Goal: Task Accomplishment & Management: Manage account settings

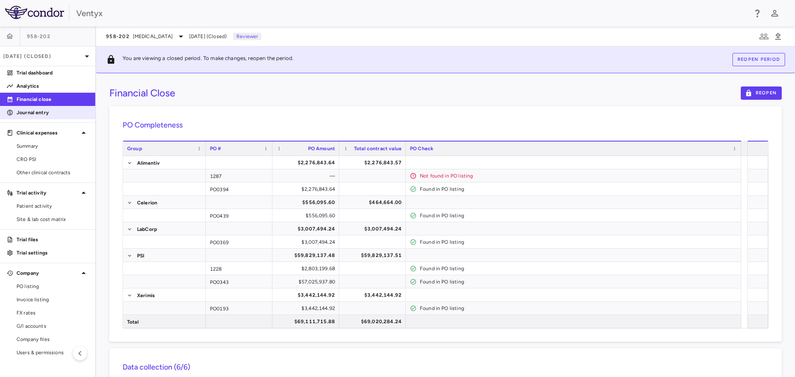
click at [34, 111] on p "Journal entry" at bounding box center [53, 112] width 72 height 7
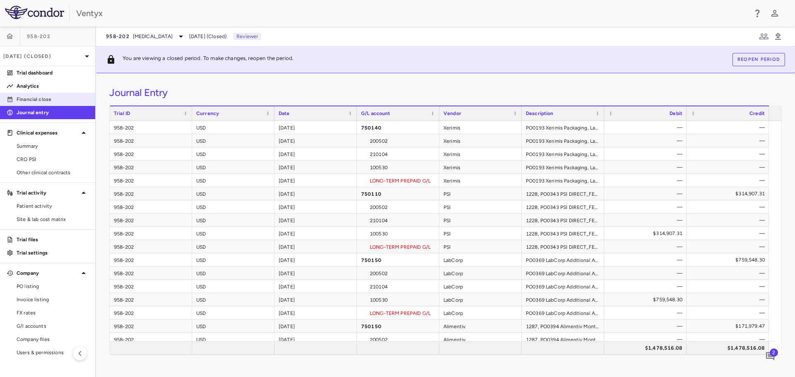
click at [38, 100] on p "Financial close" at bounding box center [53, 99] width 72 height 7
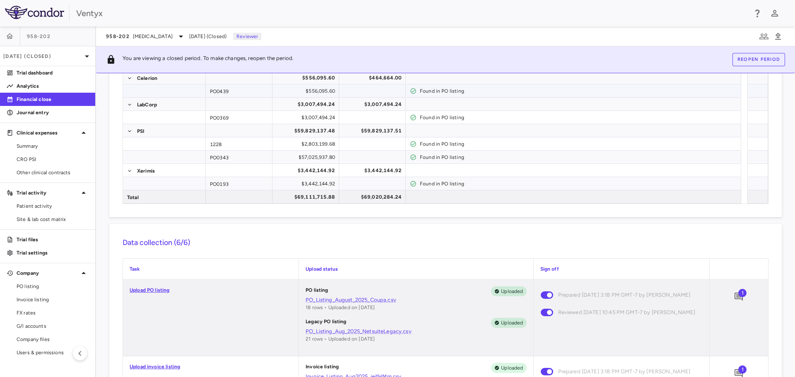
scroll to position [166, 0]
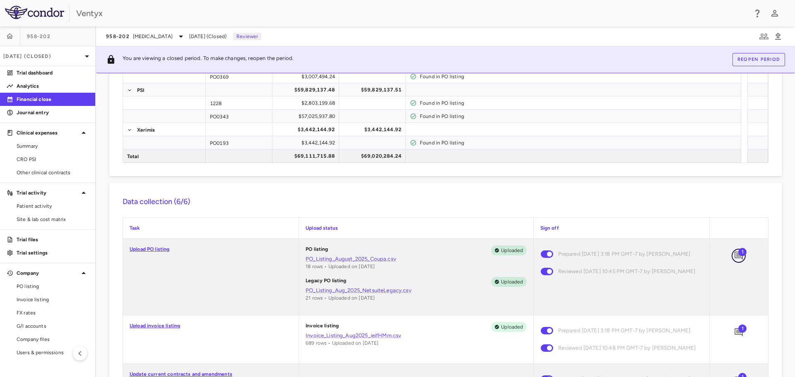
click at [735, 255] on icon "Add comment" at bounding box center [739, 256] width 8 height 8
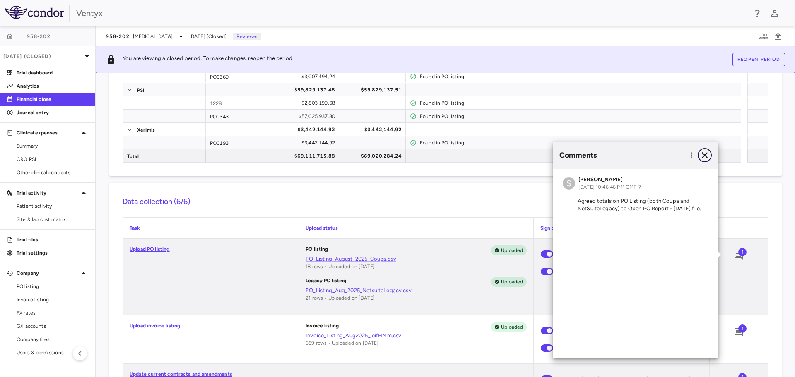
click at [705, 155] on icon "button" at bounding box center [705, 155] width 6 height 6
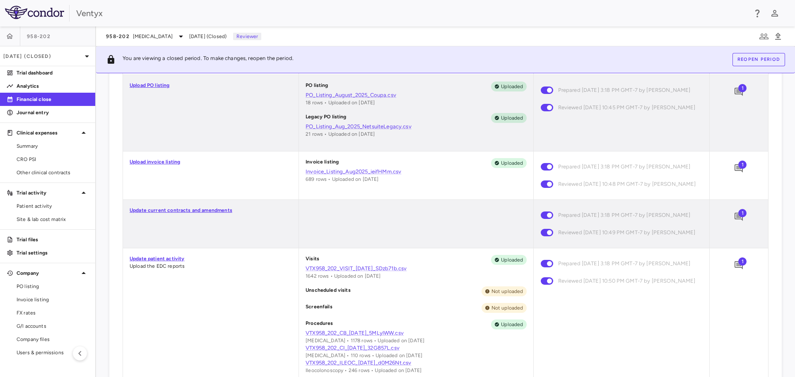
scroll to position [331, 0]
click at [735, 219] on icon "Add comment" at bounding box center [739, 215] width 8 height 8
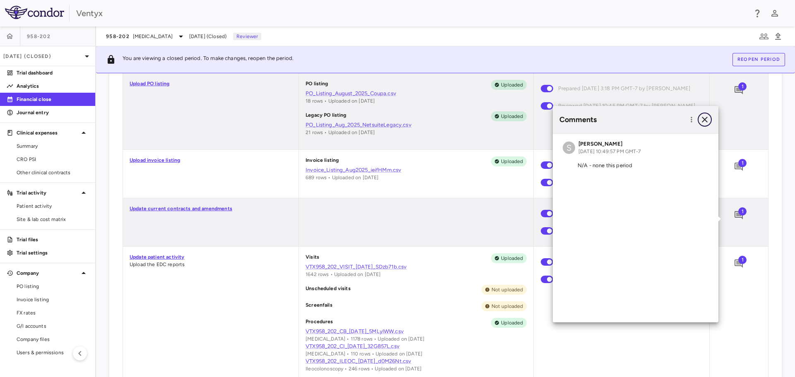
click at [704, 116] on icon "button" at bounding box center [705, 120] width 10 height 10
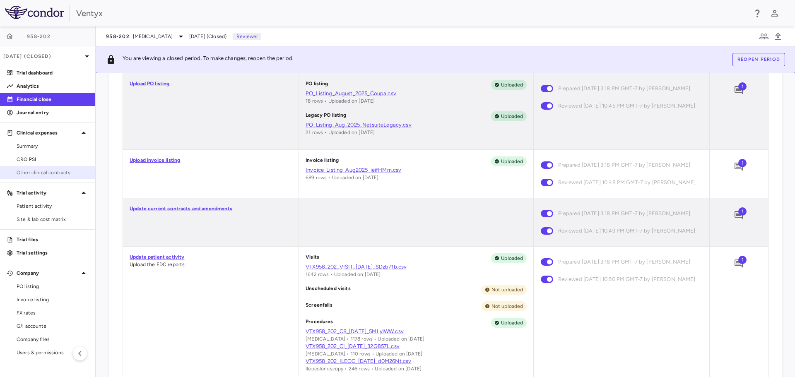
click at [34, 175] on span "Other clinical contracts" at bounding box center [53, 172] width 72 height 7
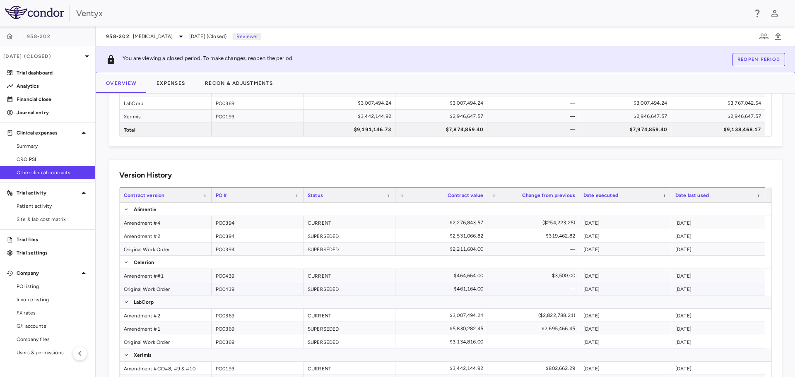
scroll to position [124, 0]
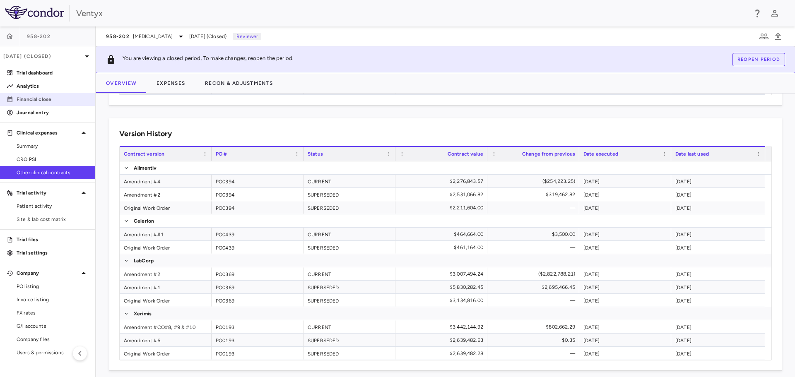
click at [35, 101] on p "Financial close" at bounding box center [53, 99] width 72 height 7
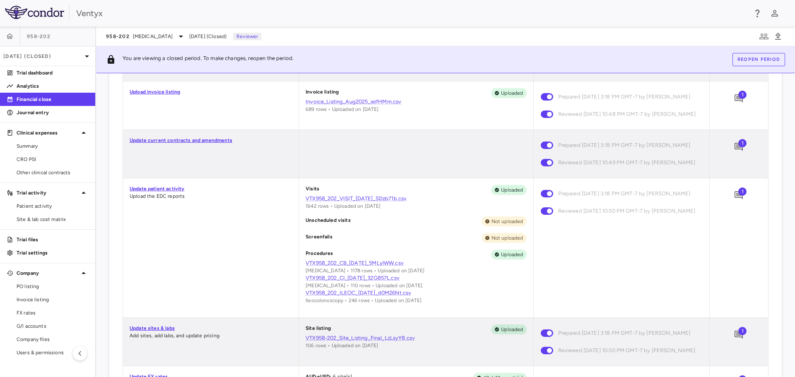
scroll to position [414, 0]
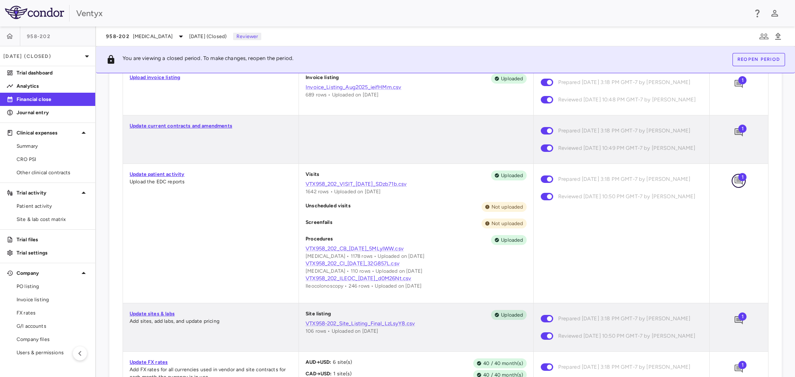
click at [735, 185] on icon "Add comment" at bounding box center [739, 181] width 8 height 8
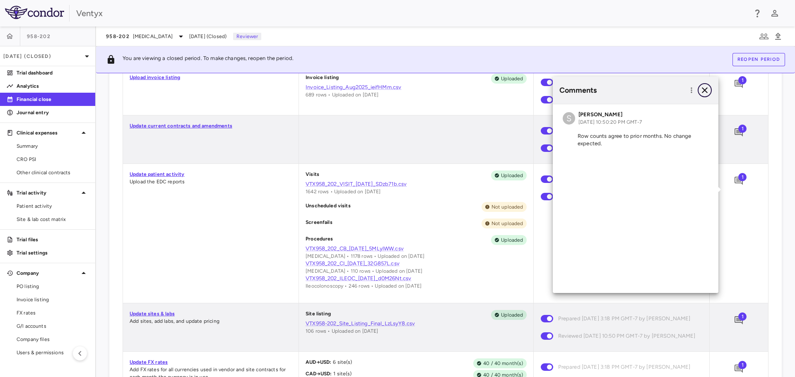
click at [706, 87] on icon "button" at bounding box center [705, 90] width 10 height 10
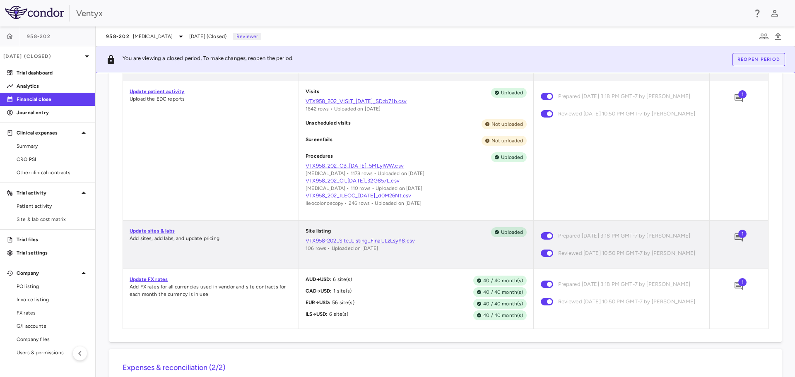
scroll to position [538, 0]
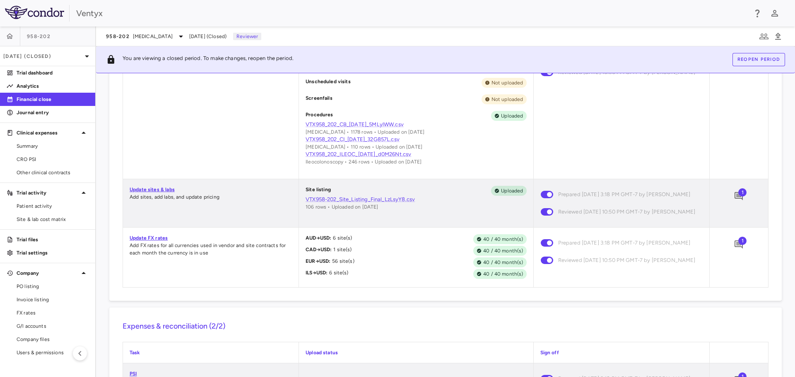
click at [738, 197] on span "1" at bounding box center [742, 192] width 8 height 8
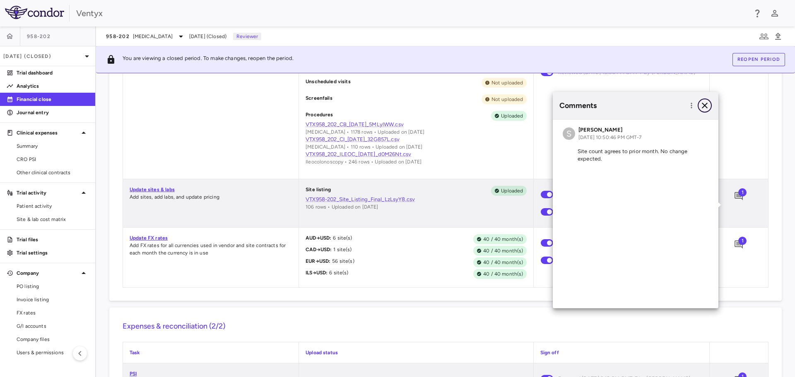
click at [705, 106] on icon "button" at bounding box center [705, 106] width 10 height 10
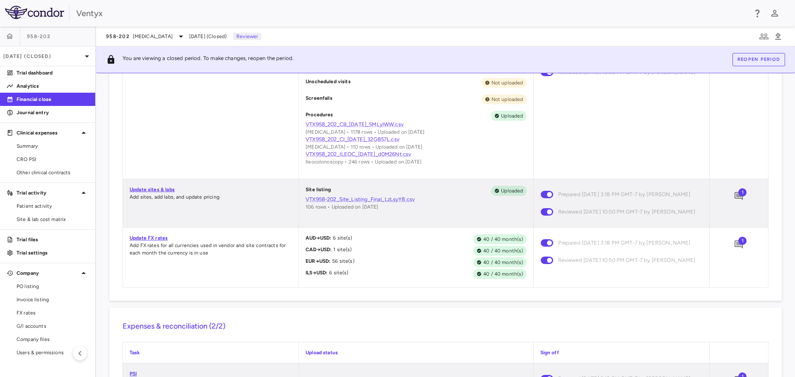
click at [738, 245] on span "1" at bounding box center [742, 241] width 8 height 8
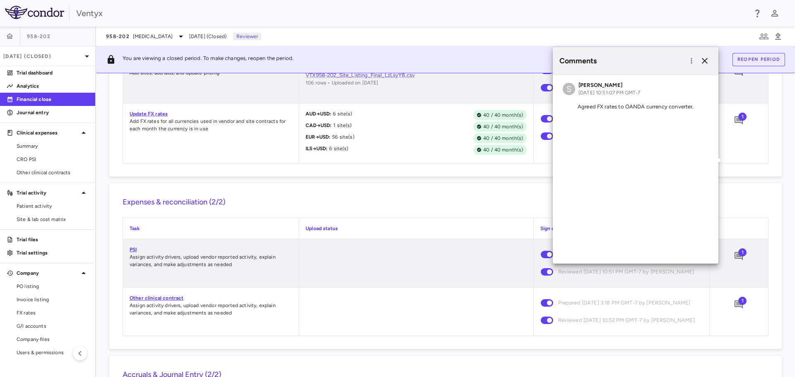
scroll to position [580, 0]
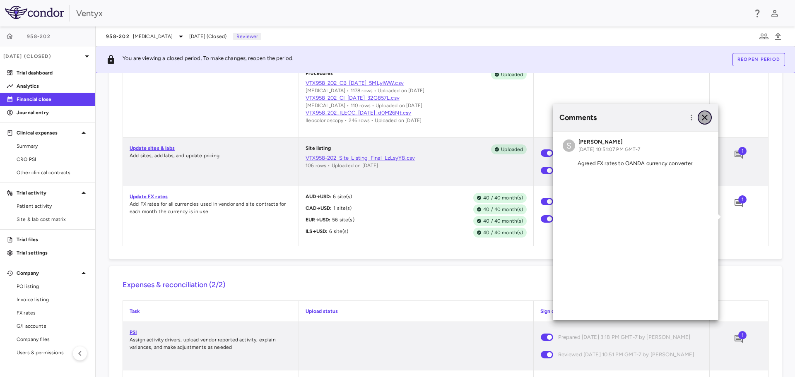
click at [706, 117] on icon "button" at bounding box center [705, 118] width 10 height 10
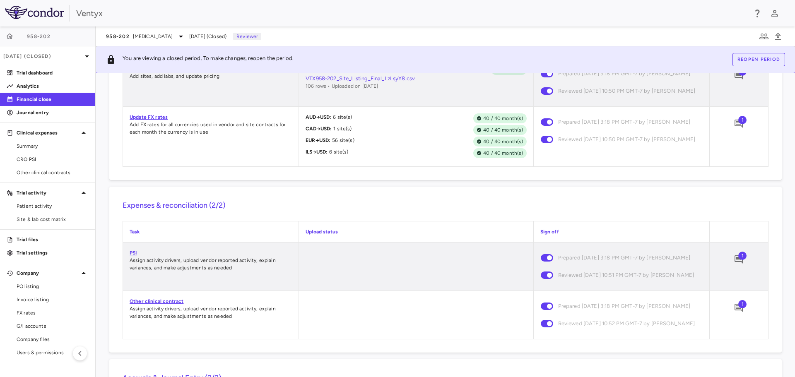
scroll to position [663, 0]
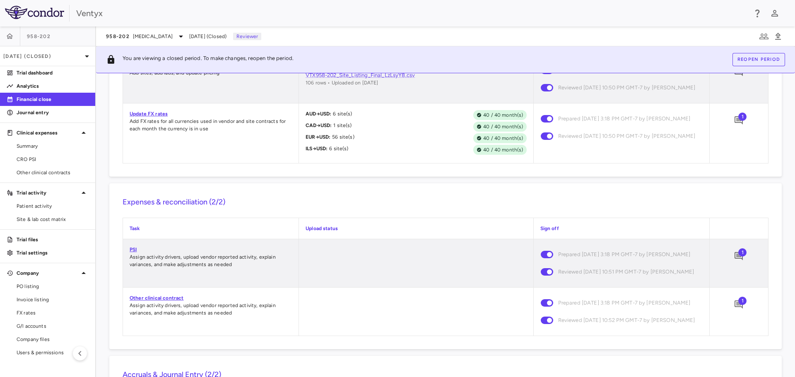
click at [133, 253] on link "PSI" at bounding box center [133, 250] width 7 height 6
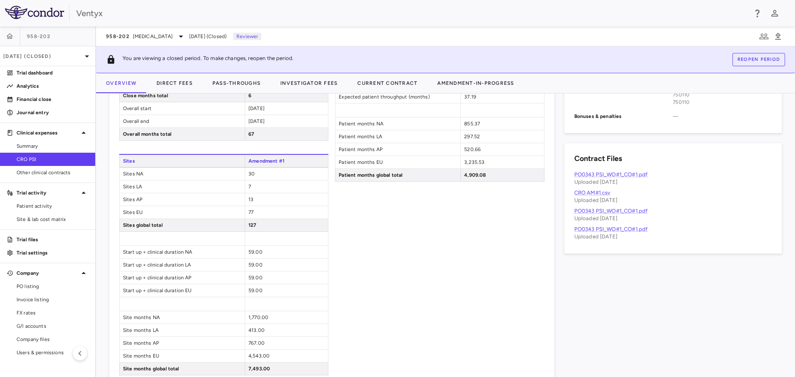
scroll to position [456, 0]
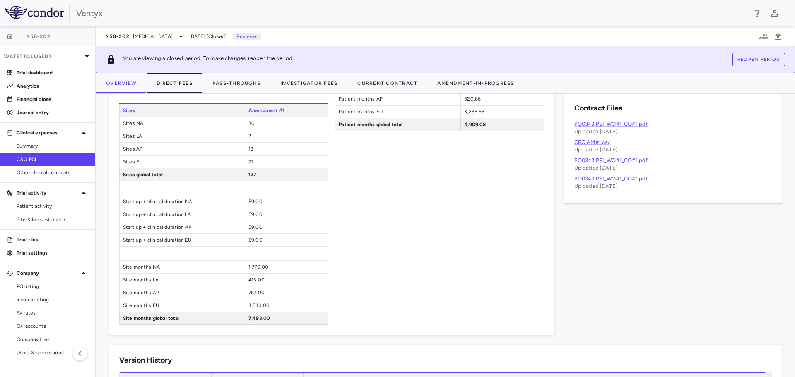
click at [174, 85] on button "Direct Fees" at bounding box center [175, 83] width 56 height 20
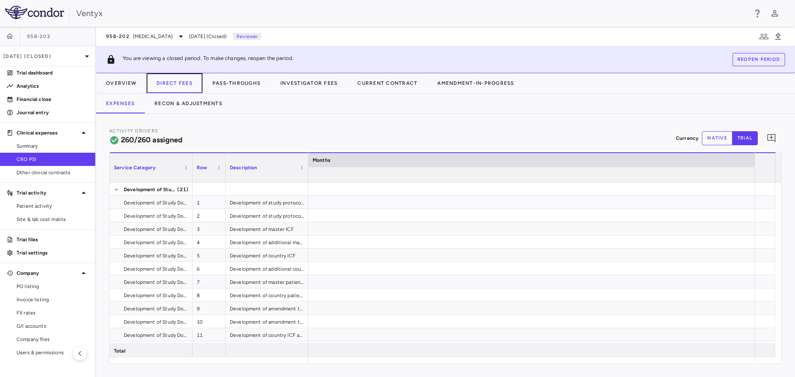
scroll to position [0, 1522]
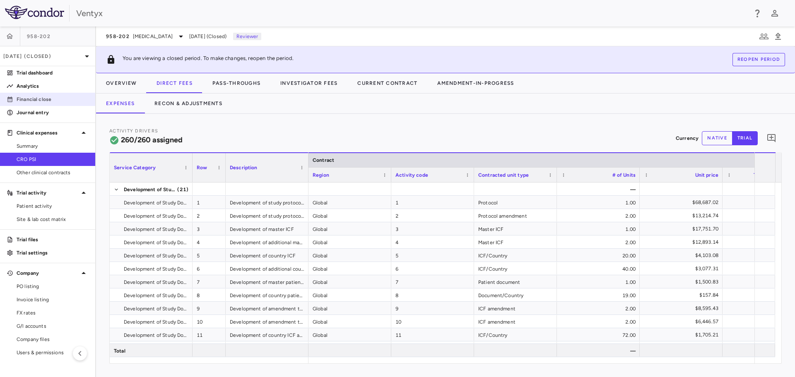
click at [38, 97] on p "Financial close" at bounding box center [53, 99] width 72 height 7
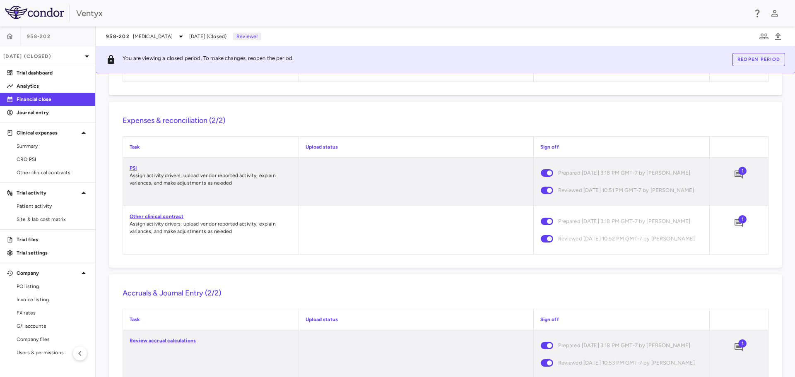
scroll to position [745, 0]
click at [738, 174] on span "1" at bounding box center [742, 170] width 8 height 8
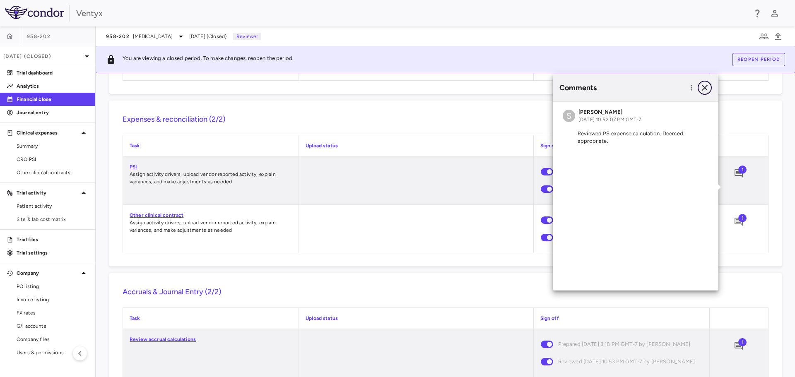
click at [706, 85] on icon "button" at bounding box center [705, 88] width 10 height 10
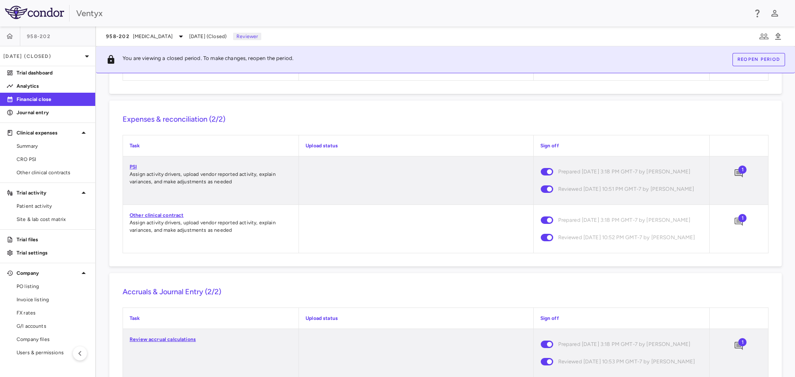
click at [738, 222] on span "1" at bounding box center [742, 218] width 8 height 8
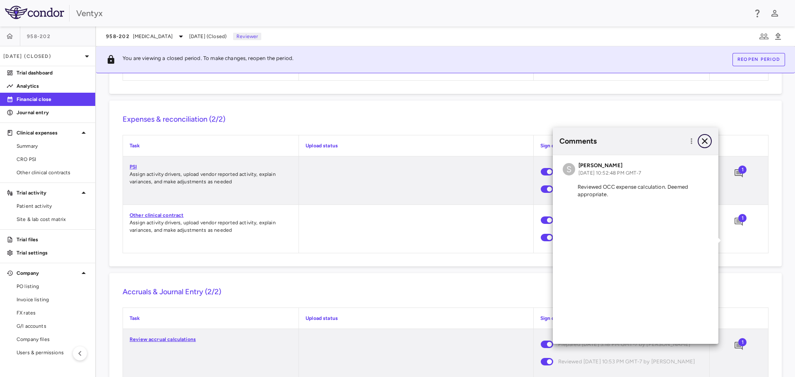
click at [702, 141] on icon "button" at bounding box center [705, 141] width 10 height 10
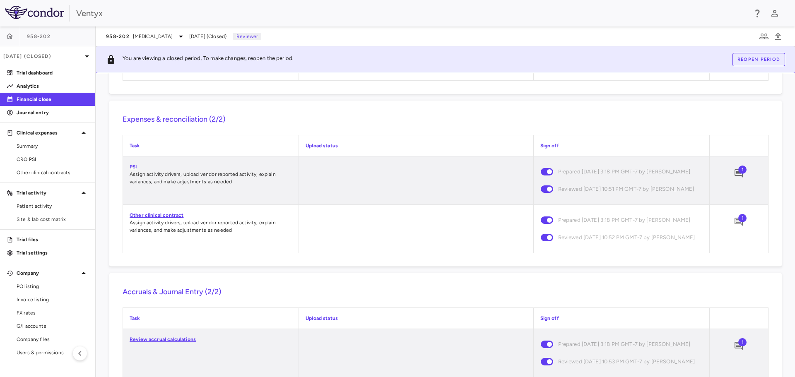
scroll to position [787, 0]
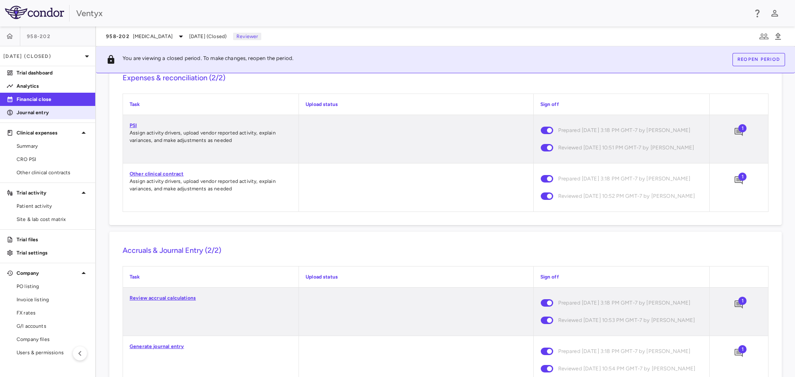
click at [41, 115] on p "Journal entry" at bounding box center [53, 112] width 72 height 7
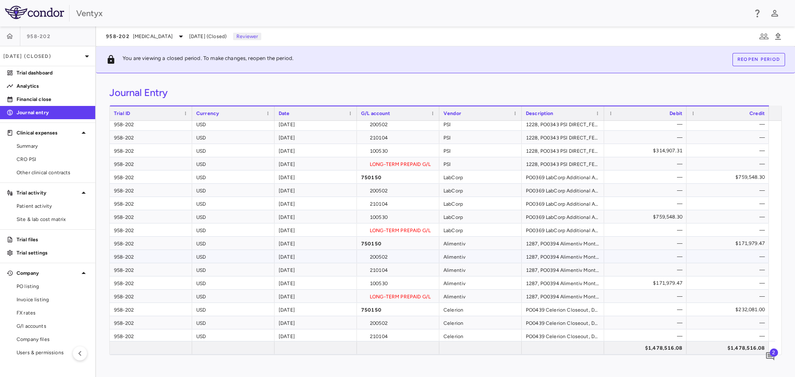
scroll to position [111, 0]
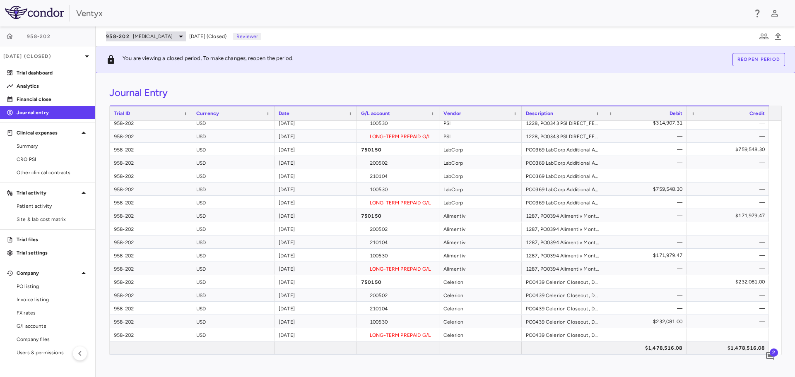
click at [140, 36] on span "[MEDICAL_DATA]" at bounding box center [153, 36] width 40 height 7
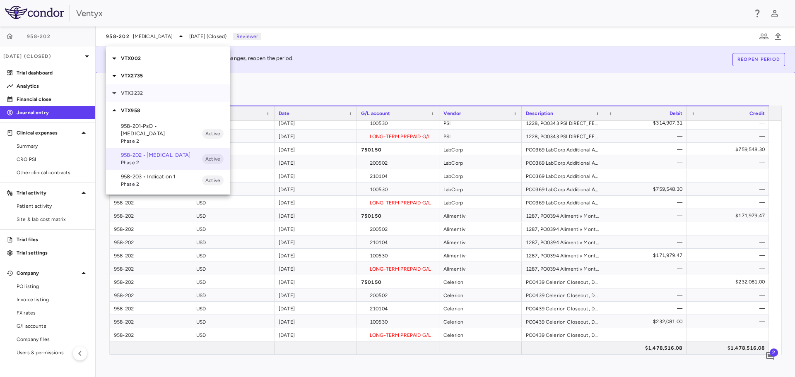
click at [115, 91] on icon at bounding box center [114, 93] width 10 height 10
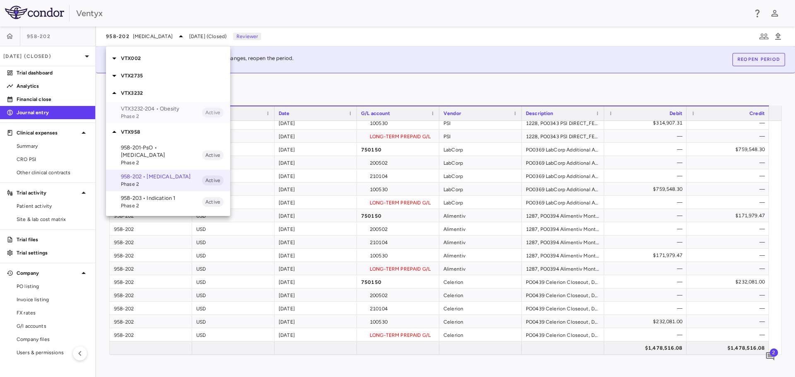
click at [151, 116] on span "Phase 2" at bounding box center [161, 116] width 81 height 7
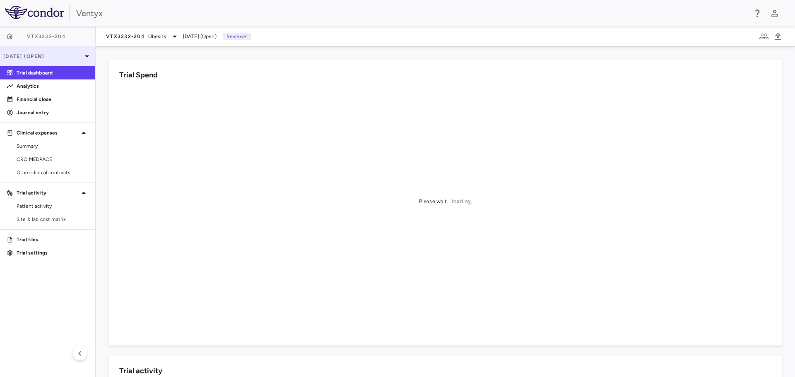
click at [89, 58] on icon at bounding box center [87, 56] width 10 height 10
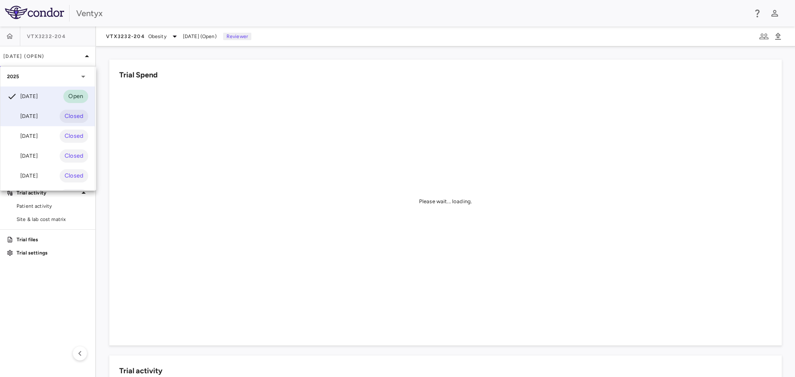
click at [36, 115] on div "[DATE]" at bounding box center [22, 116] width 31 height 10
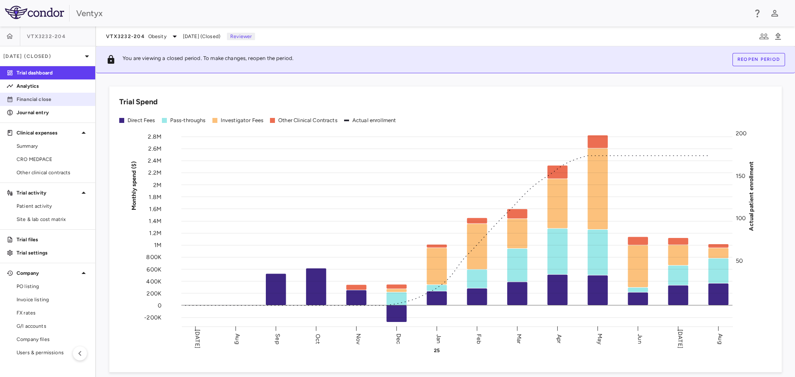
click at [41, 101] on p "Financial close" at bounding box center [53, 99] width 72 height 7
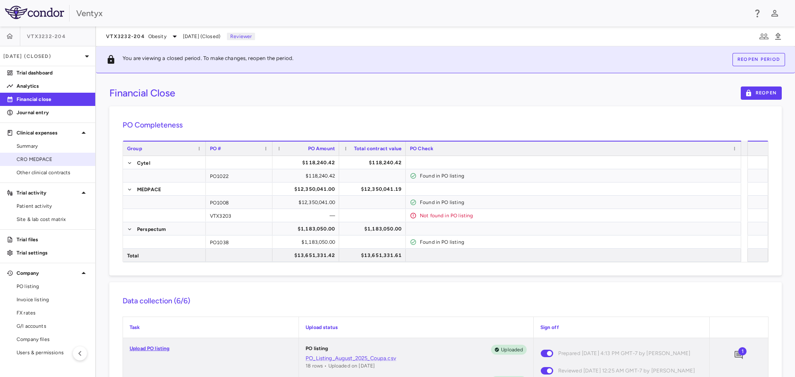
click at [36, 158] on span "CRO MEDPACE" at bounding box center [53, 159] width 72 height 7
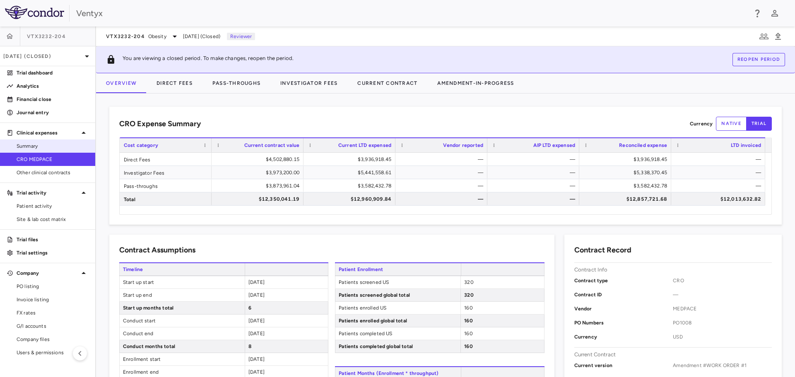
click at [36, 145] on span "Summary" at bounding box center [53, 145] width 72 height 7
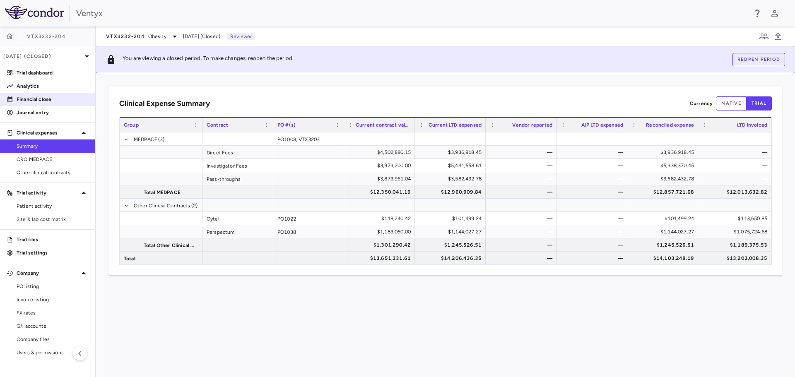
click at [37, 96] on p "Financial close" at bounding box center [53, 99] width 72 height 7
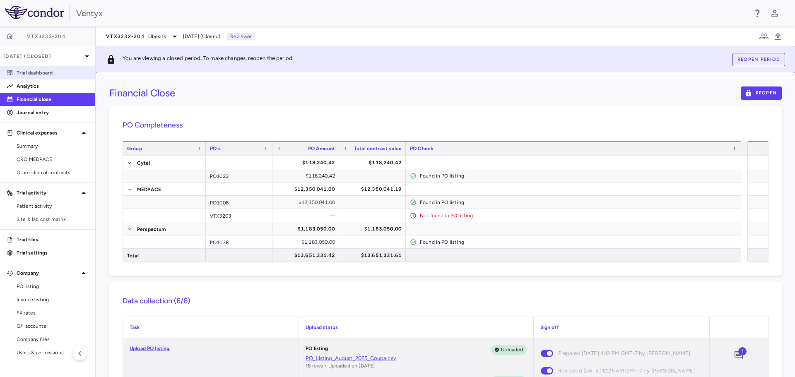
click at [34, 75] on p "Trial dashboard" at bounding box center [53, 72] width 72 height 7
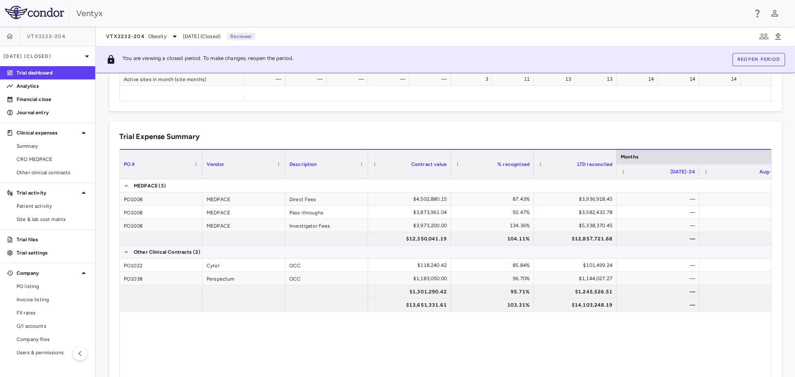
scroll to position [537, 0]
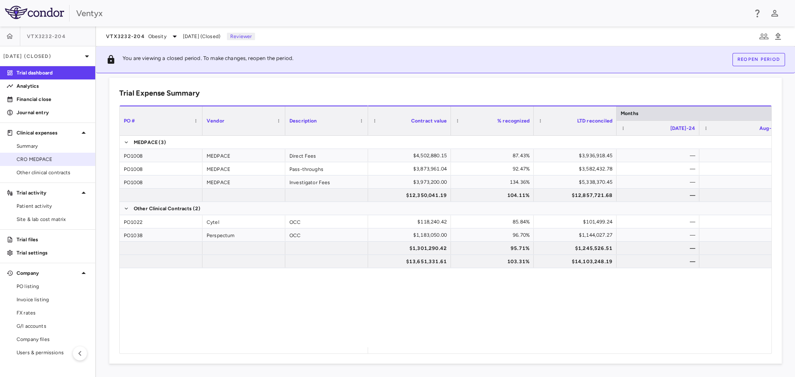
click at [39, 159] on span "CRO MEDPACE" at bounding box center [53, 159] width 72 height 7
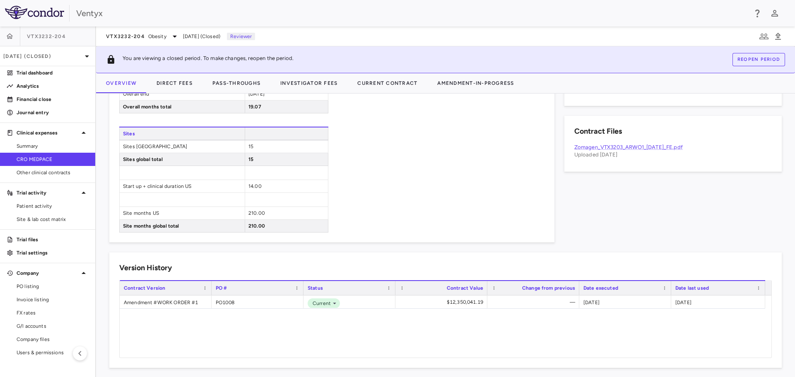
scroll to position [437, 0]
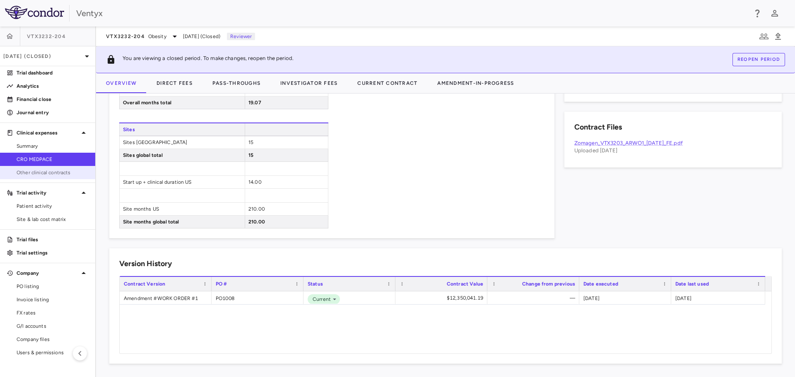
click at [35, 173] on span "Other clinical contracts" at bounding box center [53, 172] width 72 height 7
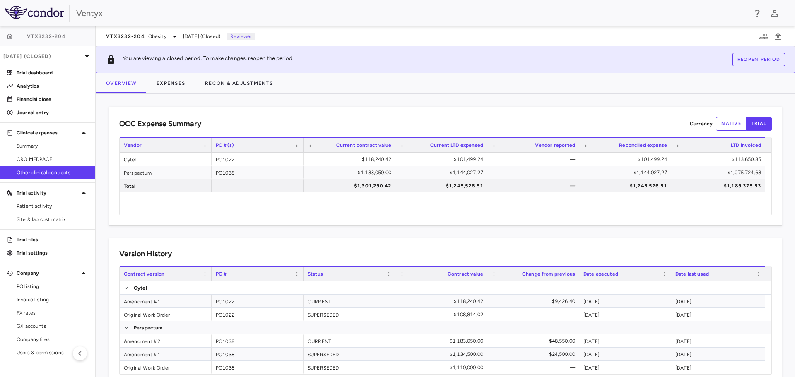
scroll to position [21, 0]
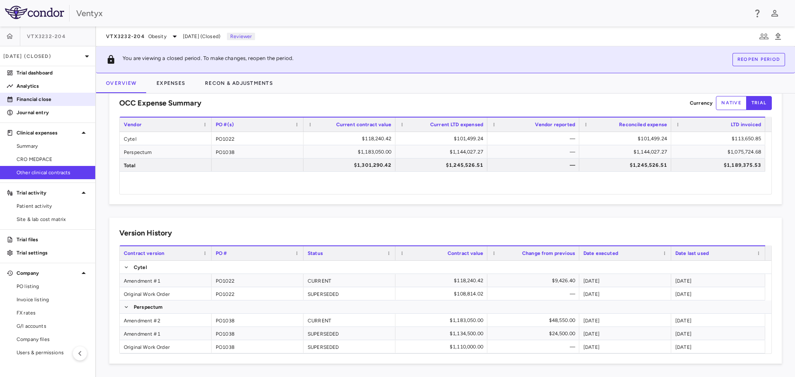
click at [35, 99] on p "Financial close" at bounding box center [53, 99] width 72 height 7
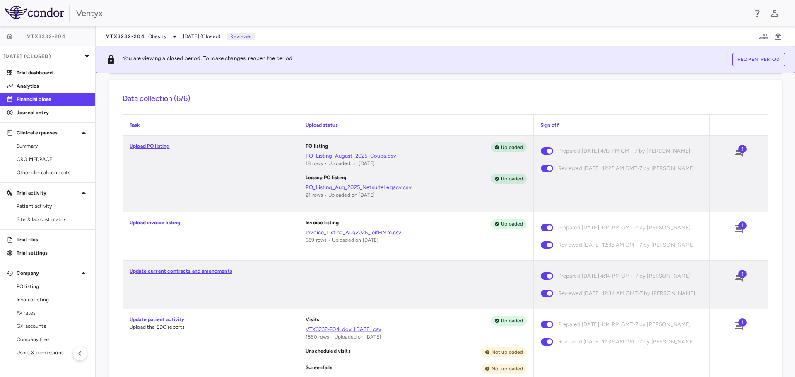
scroll to position [207, 0]
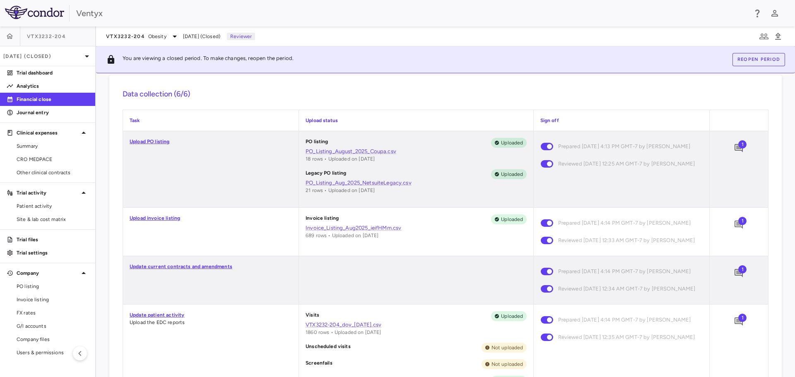
click at [738, 222] on span "1" at bounding box center [742, 221] width 8 height 8
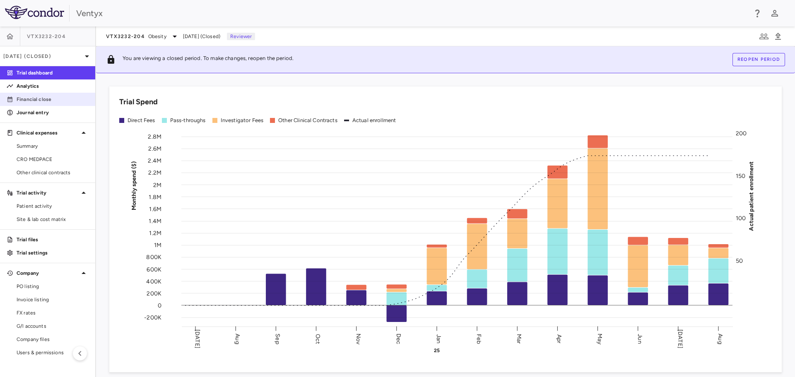
click at [41, 98] on p "Financial close" at bounding box center [53, 99] width 72 height 7
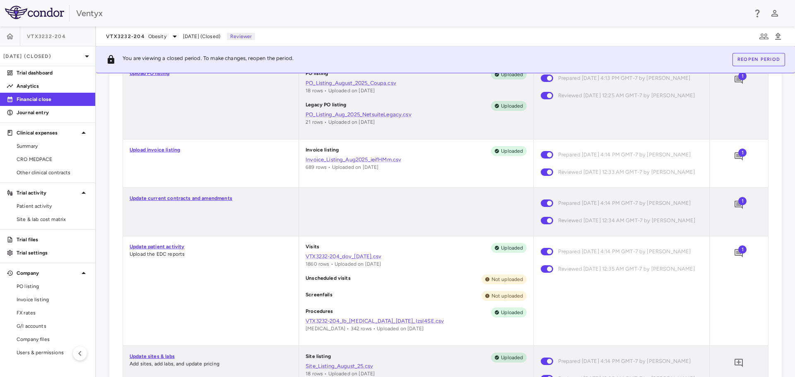
scroll to position [290, 0]
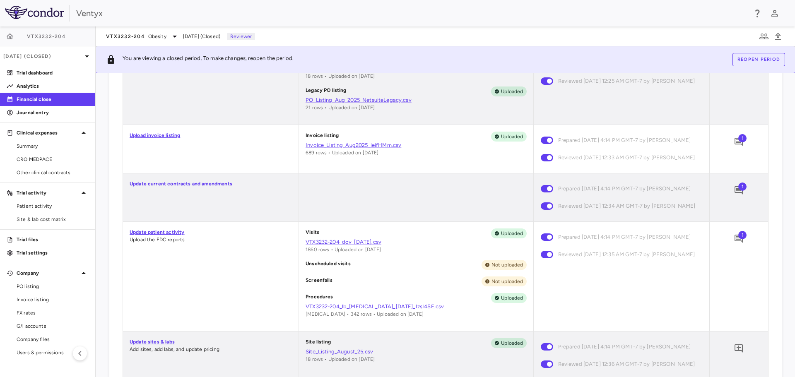
click at [738, 191] on span "1" at bounding box center [742, 187] width 8 height 8
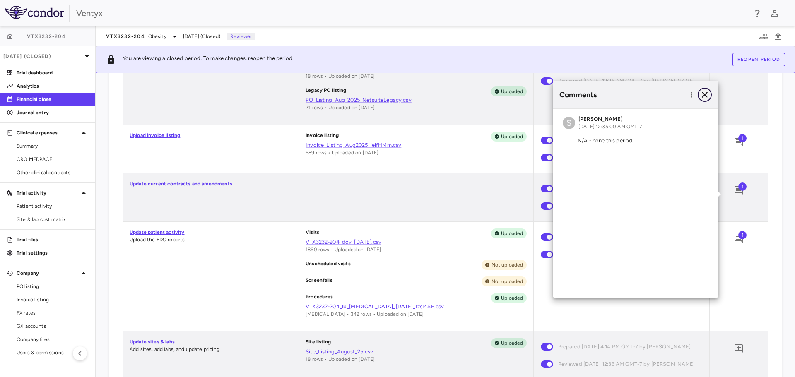
click at [708, 92] on icon "button" at bounding box center [705, 95] width 10 height 10
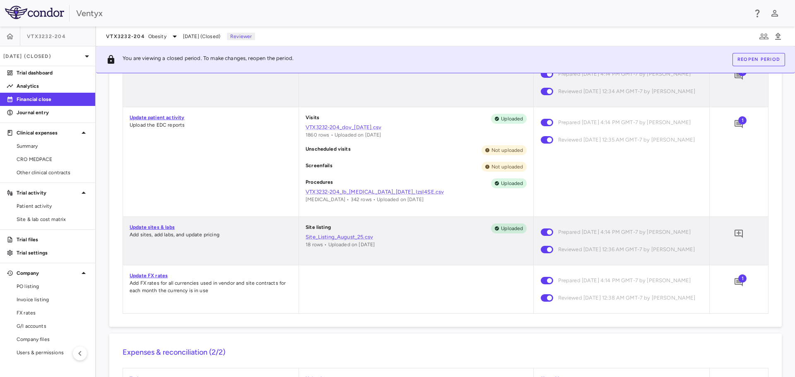
scroll to position [456, 0]
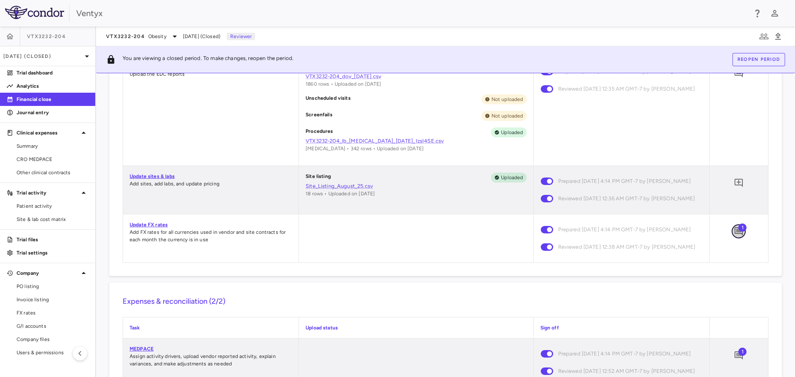
click at [735, 236] on icon "Add comment" at bounding box center [739, 231] width 8 height 8
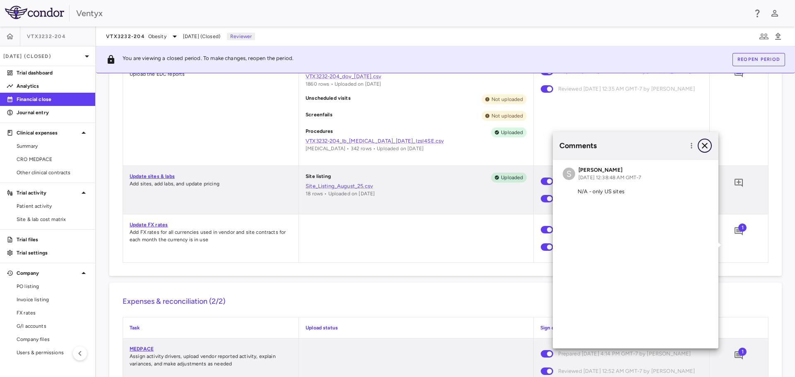
click at [707, 145] on icon "button" at bounding box center [705, 146] width 10 height 10
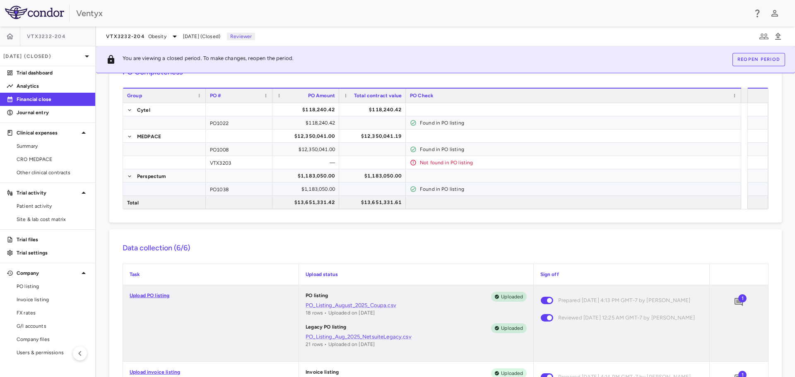
scroll to position [0, 0]
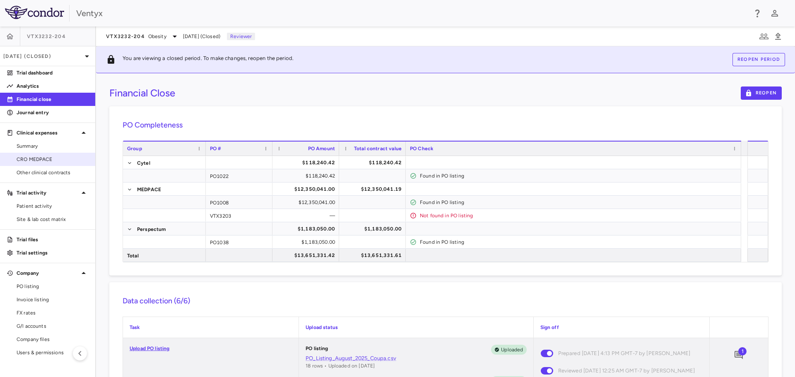
click at [34, 161] on span "CRO MEDPACE" at bounding box center [53, 159] width 72 height 7
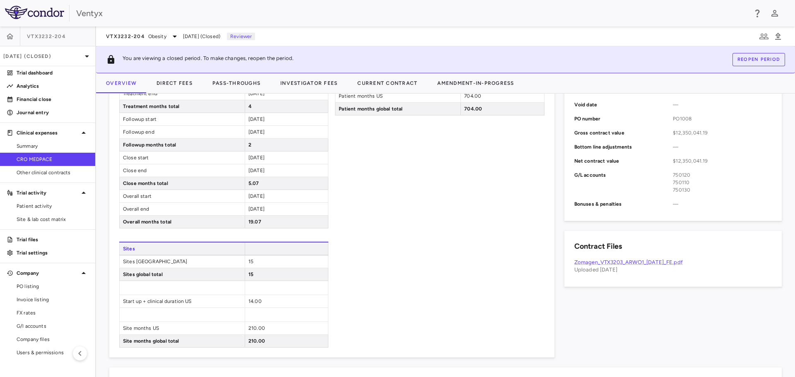
scroll to position [331, 0]
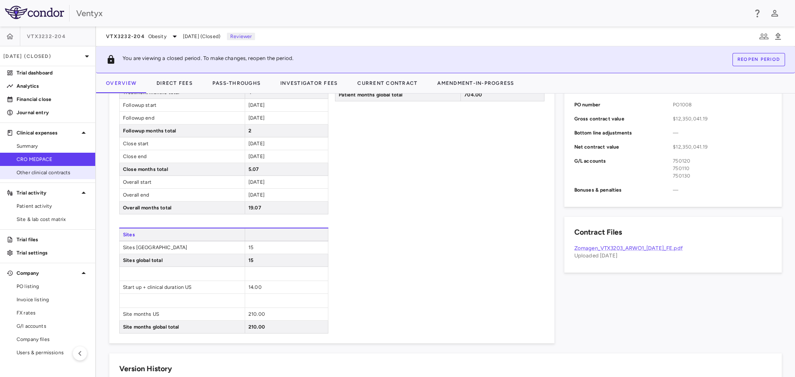
click at [42, 174] on span "Other clinical contracts" at bounding box center [53, 172] width 72 height 7
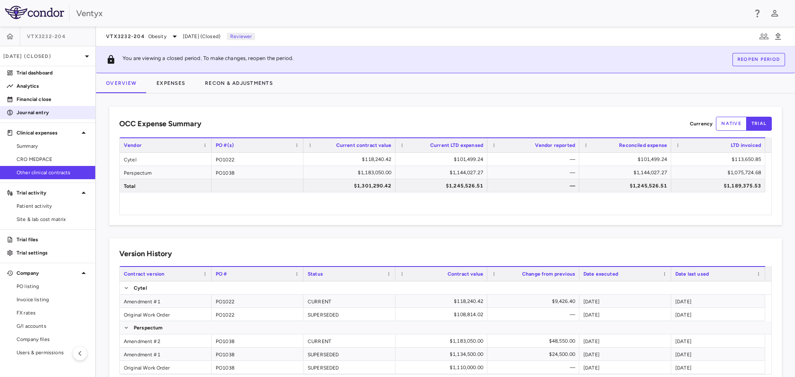
click at [40, 113] on p "Journal entry" at bounding box center [53, 112] width 72 height 7
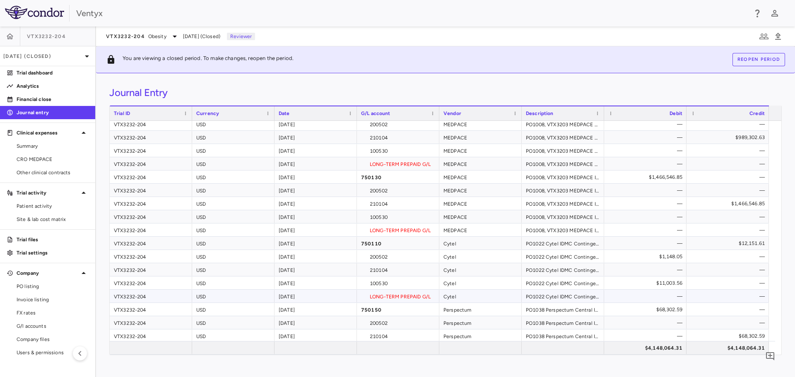
scroll to position [111, 0]
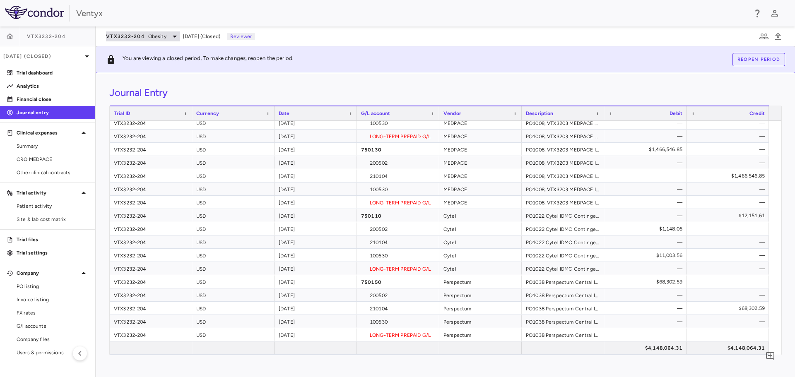
click at [170, 34] on icon at bounding box center [175, 36] width 10 height 10
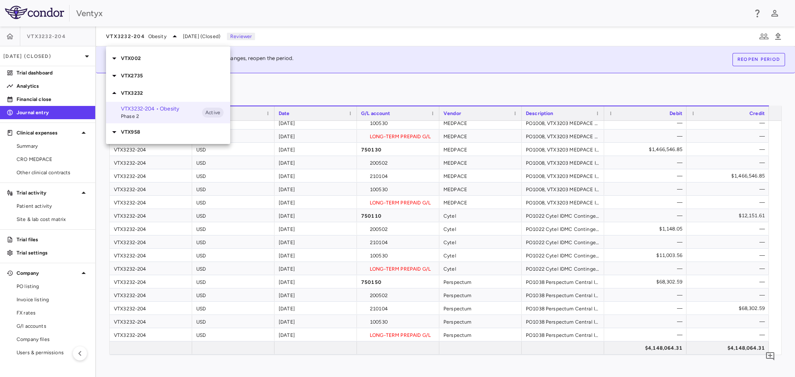
click at [126, 75] on p "VTX2735" at bounding box center [175, 75] width 109 height 7
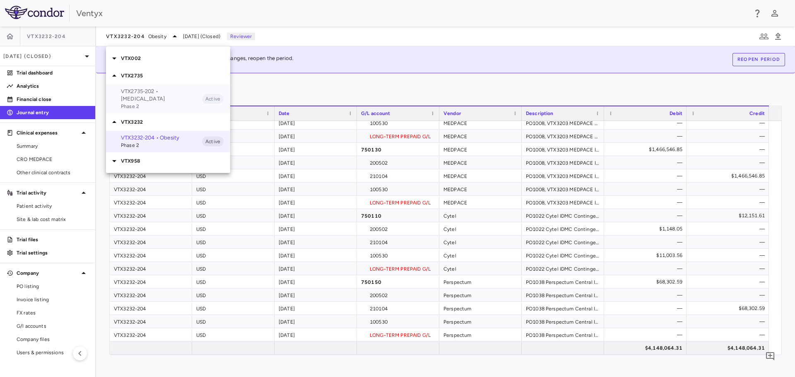
click at [146, 98] on p "VTX2735-202 • Recurrent Pericarditis" at bounding box center [161, 95] width 81 height 15
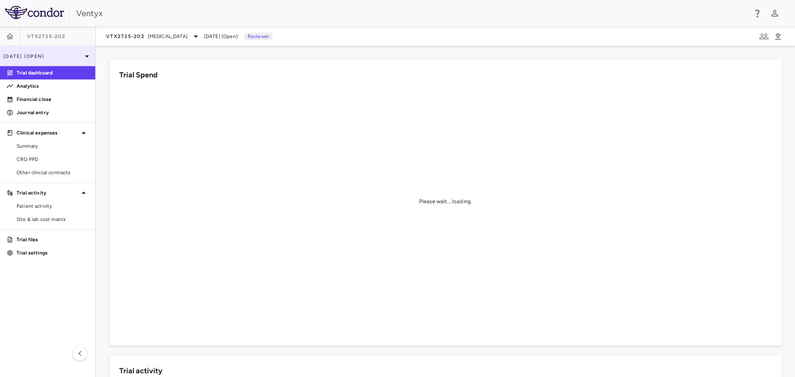
click at [87, 55] on icon at bounding box center [87, 56] width 10 height 10
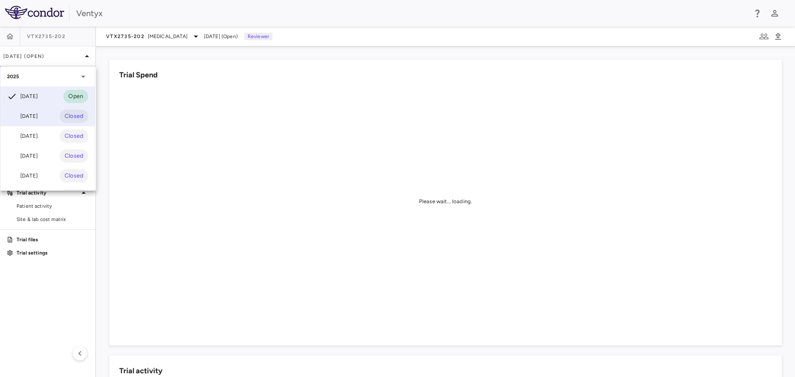
click at [38, 114] on div "[DATE]" at bounding box center [22, 116] width 31 height 10
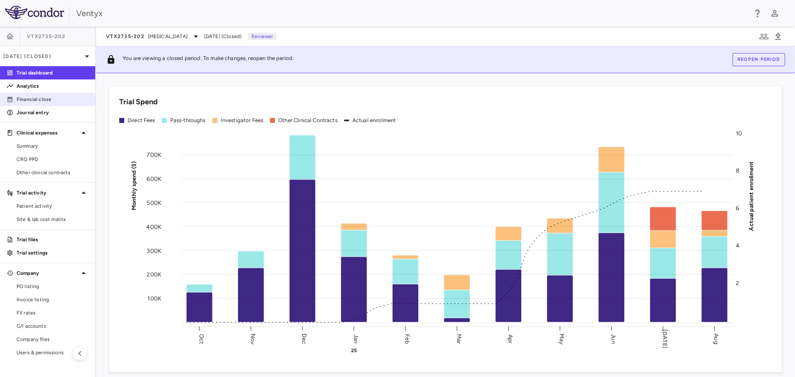
click at [35, 100] on p "Financial close" at bounding box center [53, 99] width 72 height 7
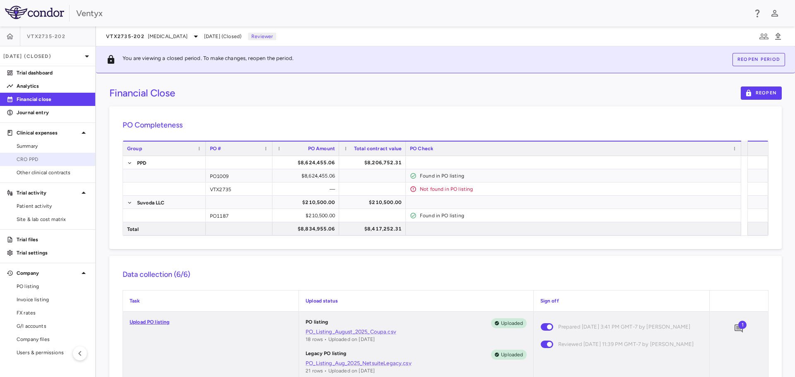
click at [39, 162] on span "CRO PPD" at bounding box center [53, 159] width 72 height 7
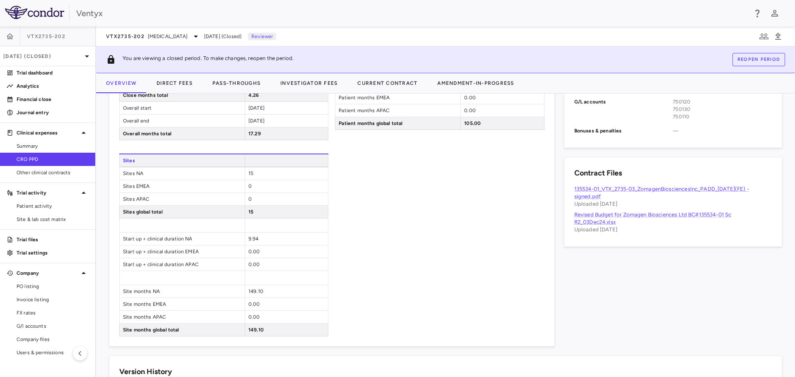
scroll to position [514, 0]
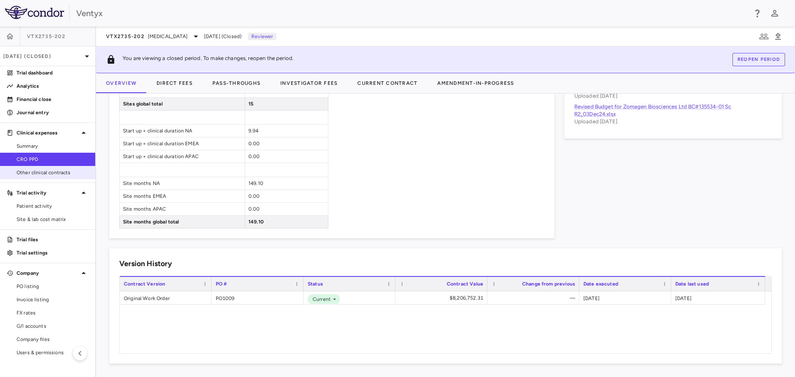
click at [45, 172] on span "Other clinical contracts" at bounding box center [53, 172] width 72 height 7
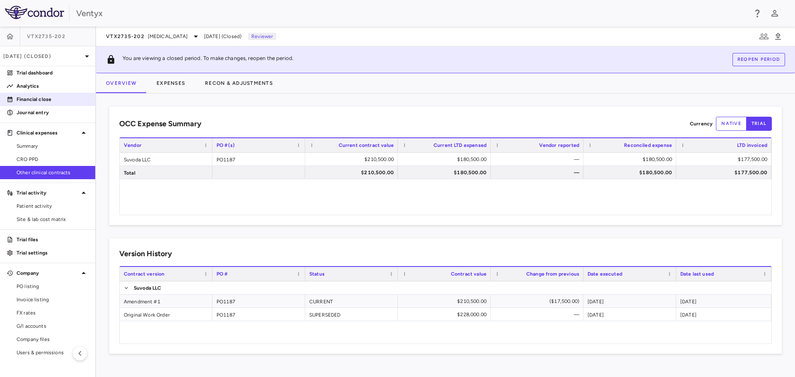
click at [32, 99] on p "Financial close" at bounding box center [53, 99] width 72 height 7
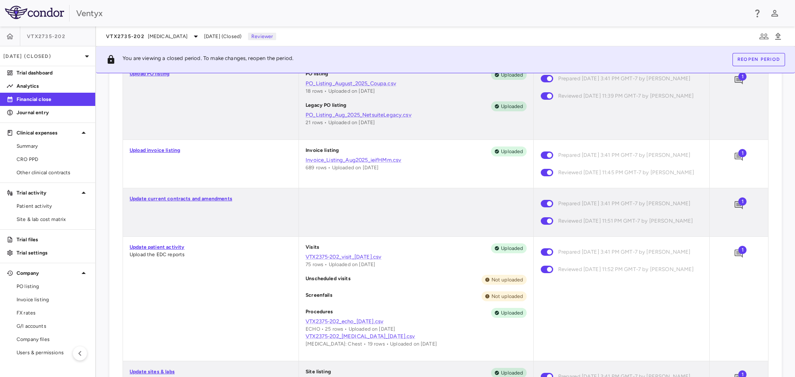
scroll to position [290, 0]
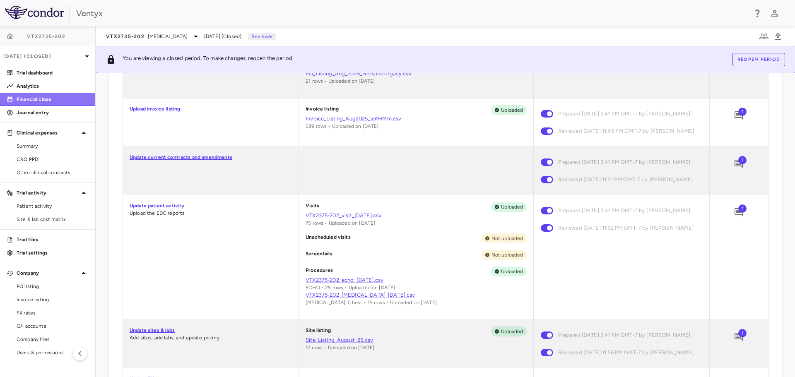
click at [35, 101] on p "Financial close" at bounding box center [53, 99] width 72 height 7
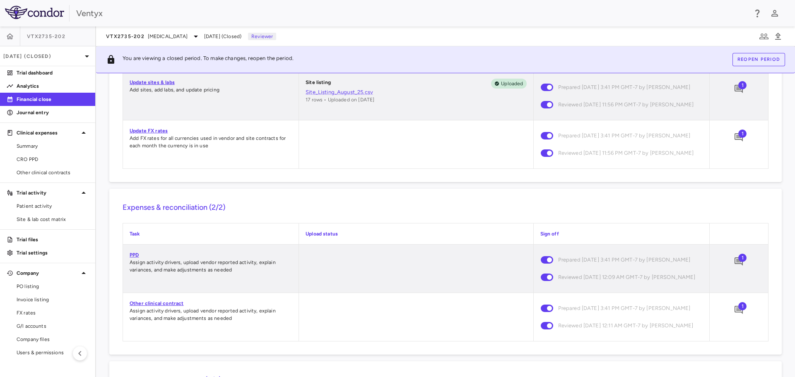
scroll to position [538, 0]
click at [134, 258] on link "PPD" at bounding box center [134, 255] width 9 height 6
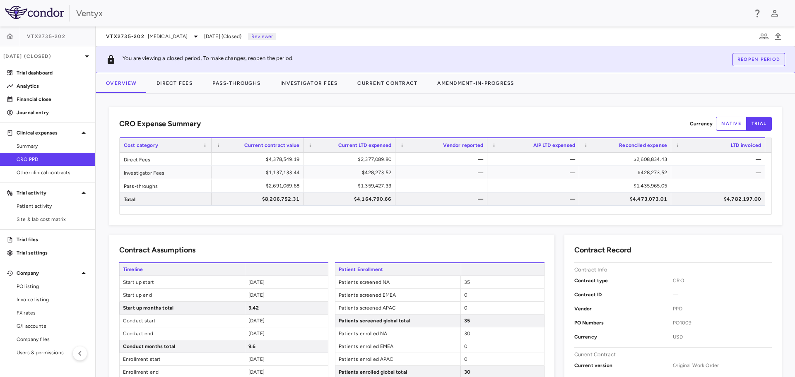
click at [28, 157] on span "CRO PPD" at bounding box center [53, 159] width 72 height 7
click at [176, 85] on button "Direct Fees" at bounding box center [175, 83] width 56 height 20
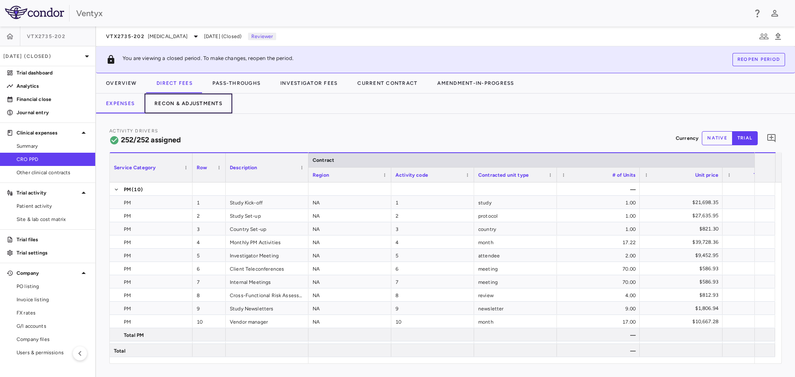
click at [194, 104] on button "Recon & Adjustments" at bounding box center [189, 104] width 88 height 20
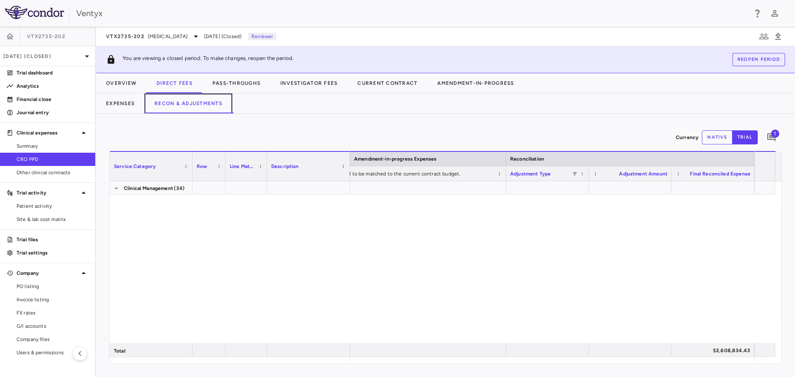
scroll to position [621, 0]
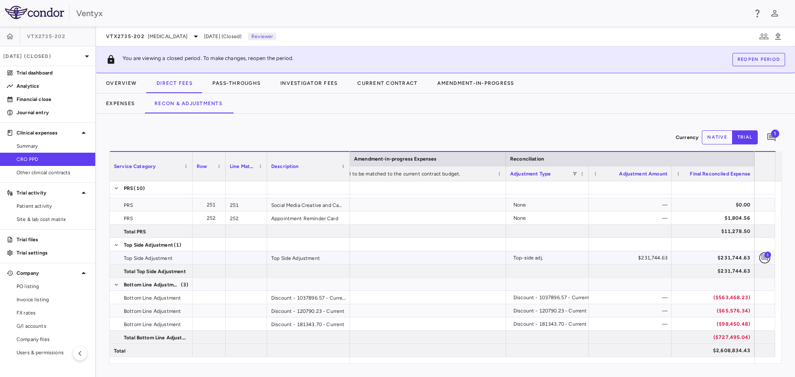
click at [765, 258] on icon "Add comment" at bounding box center [765, 258] width 7 height 7
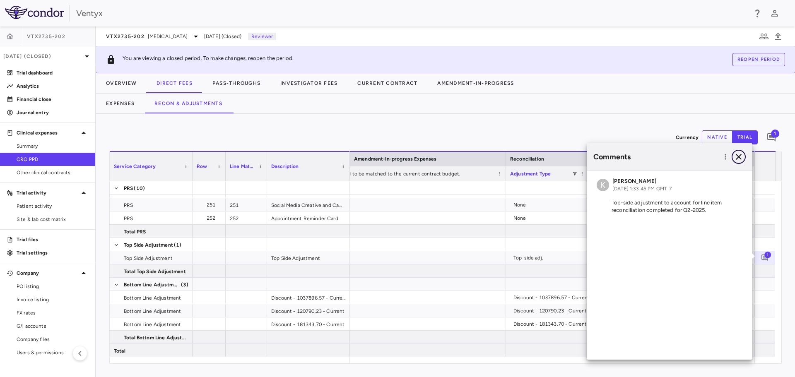
click at [739, 155] on icon "button" at bounding box center [739, 157] width 10 height 10
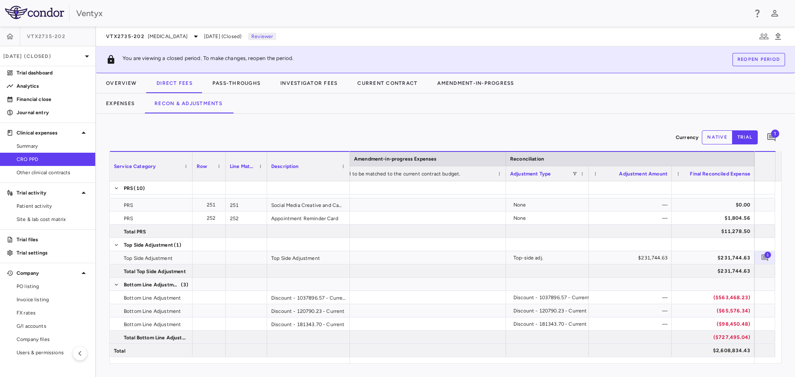
click at [506, 106] on div "Expenses Recon & Adjustments" at bounding box center [445, 104] width 699 height 20
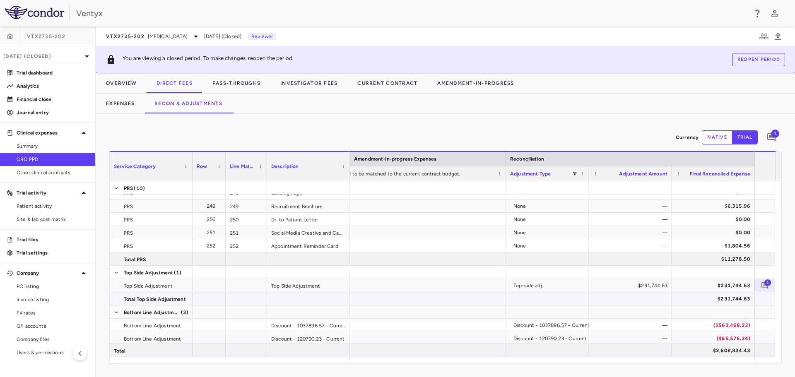
scroll to position [3639, 0]
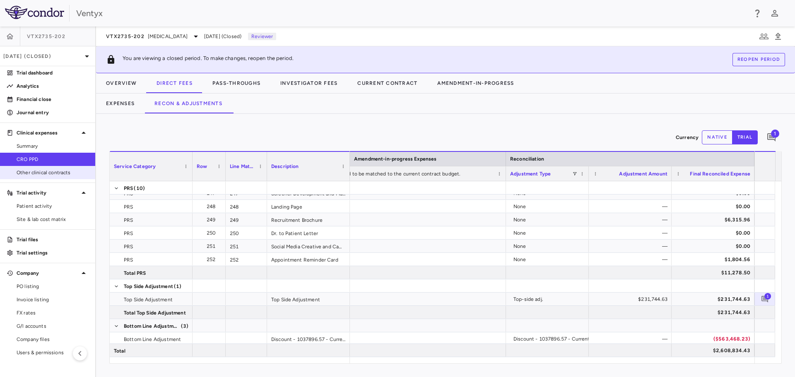
click at [48, 174] on span "Other clinical contracts" at bounding box center [53, 172] width 72 height 7
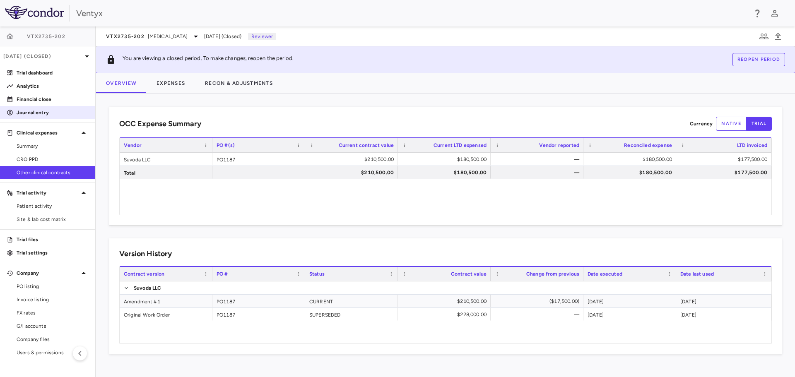
click at [27, 111] on p "Journal entry" at bounding box center [53, 112] width 72 height 7
